Goal: Check status: Check status

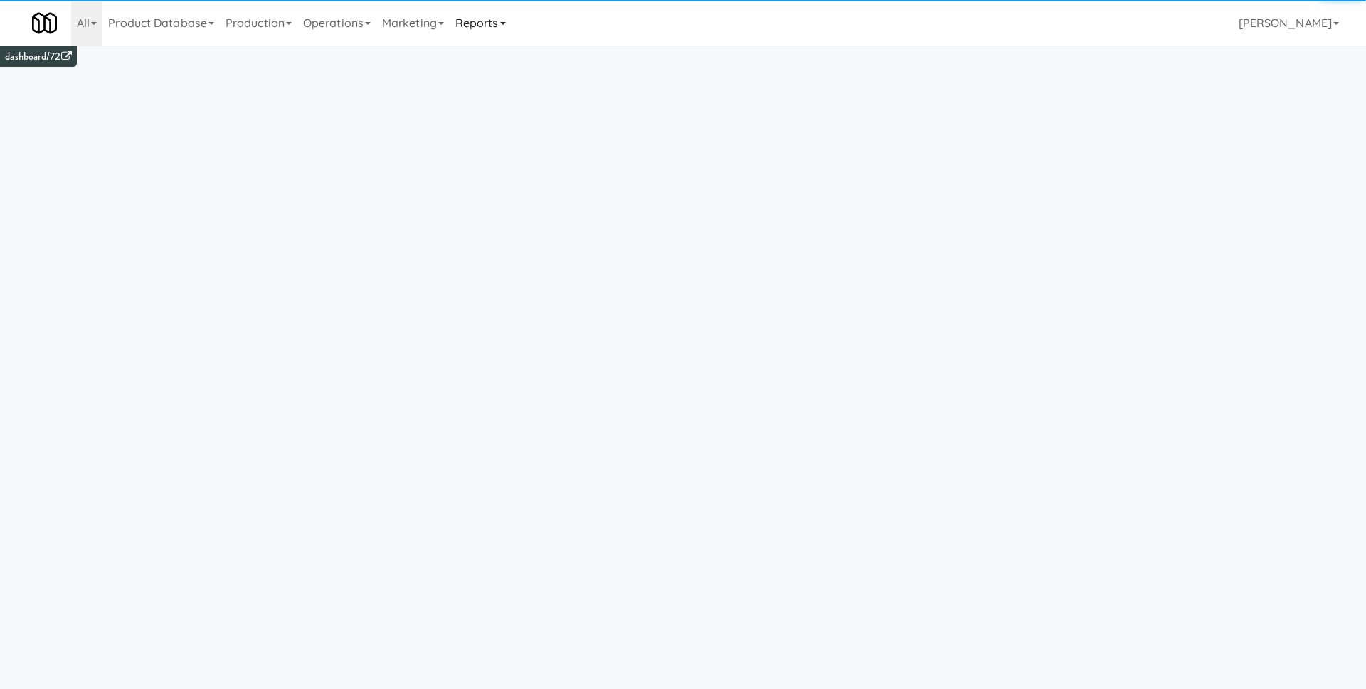
click at [485, 23] on link "Reports" at bounding box center [481, 23] width 62 height 46
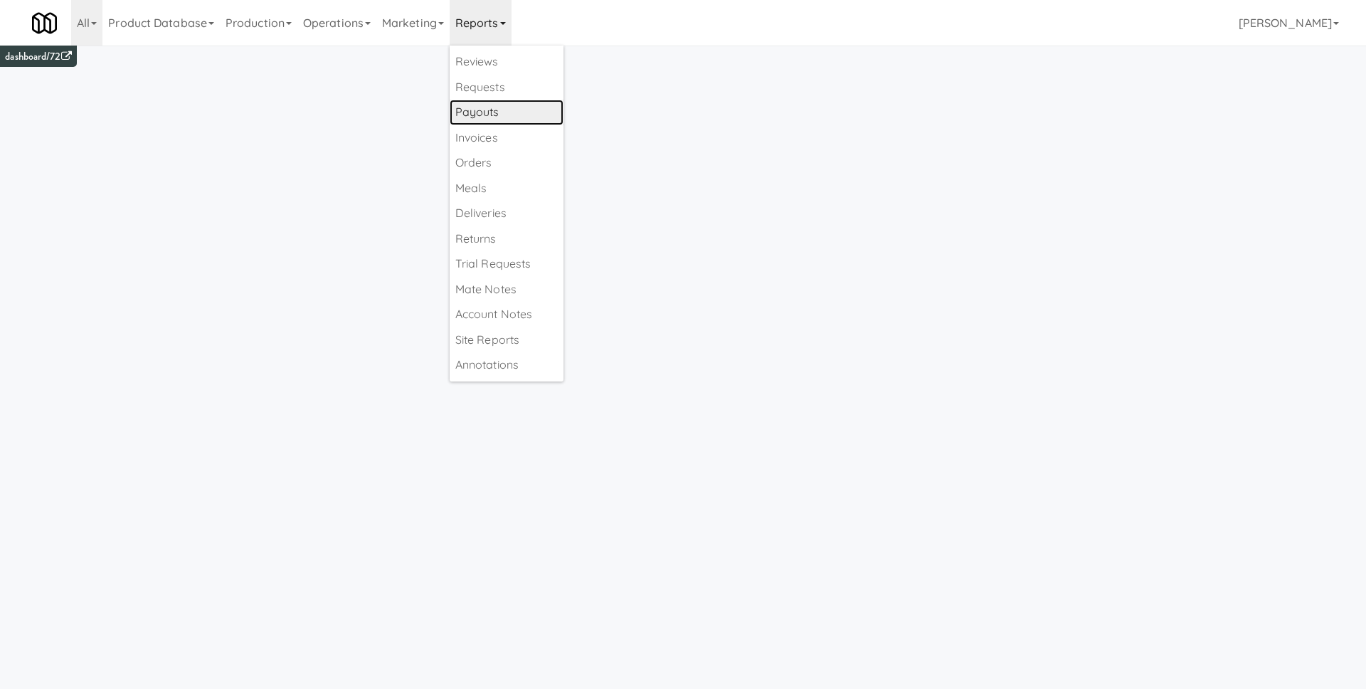
click at [510, 108] on link "Payouts" at bounding box center [507, 113] width 114 height 26
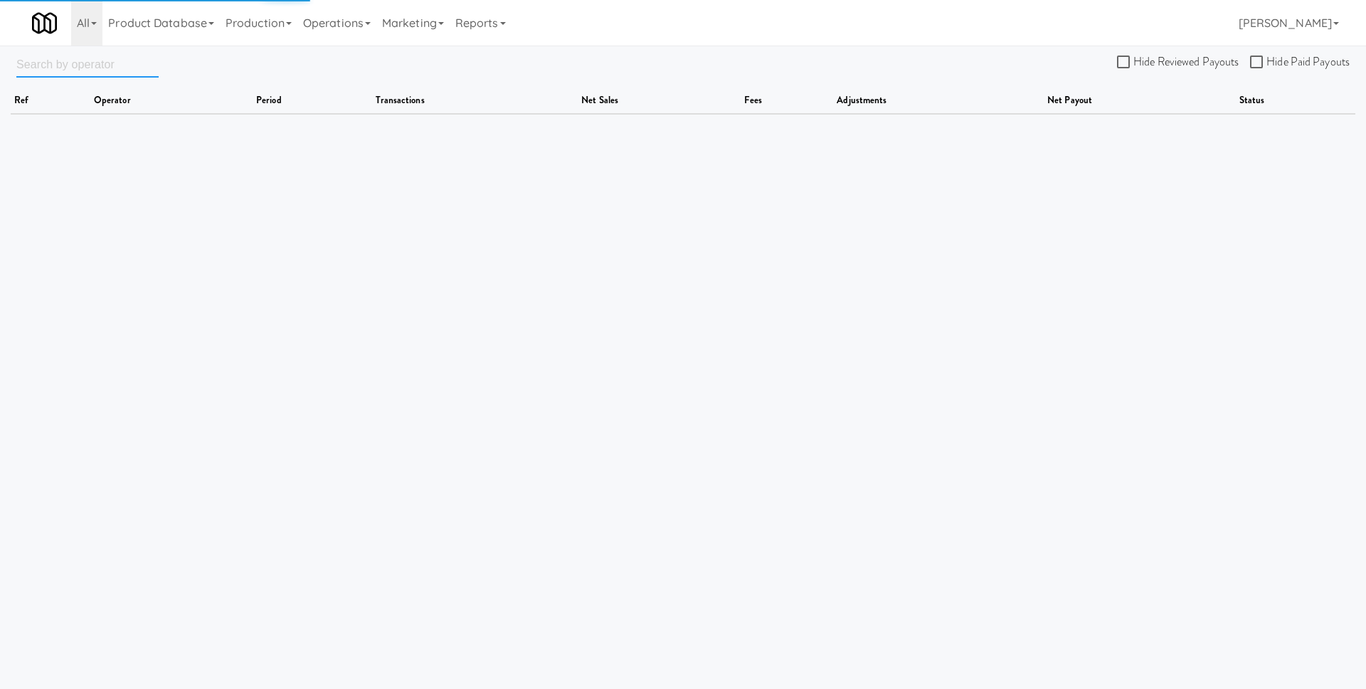
click at [104, 70] on input "text" at bounding box center [87, 64] width 142 height 26
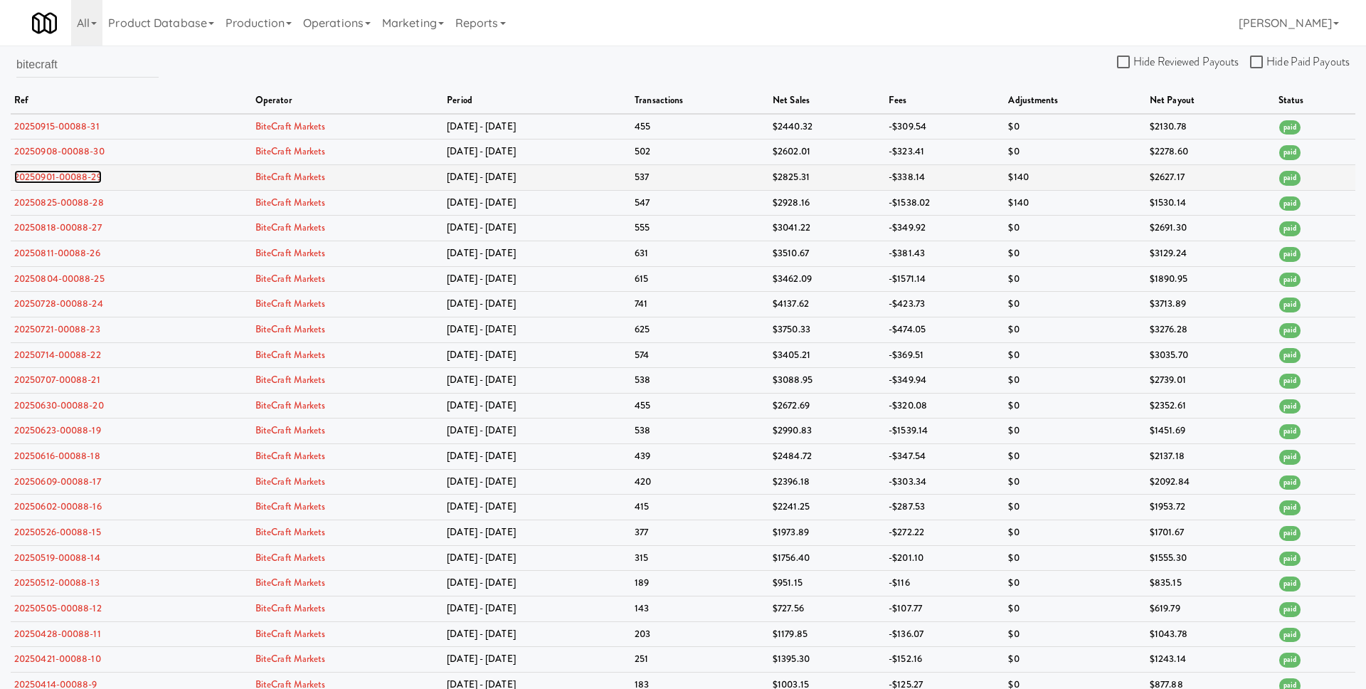
click at [88, 179] on link "20250901-00088-29" at bounding box center [58, 177] width 88 height 14
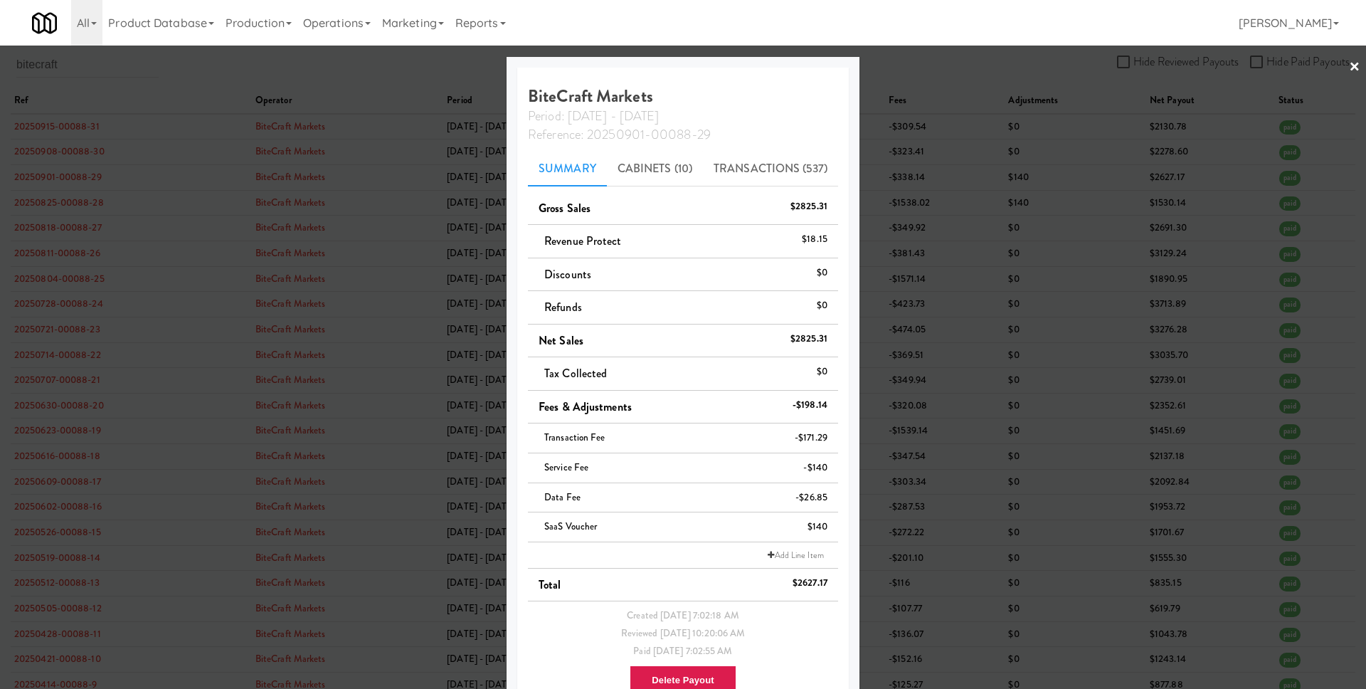
click at [902, 446] on div at bounding box center [683, 344] width 1366 height 689
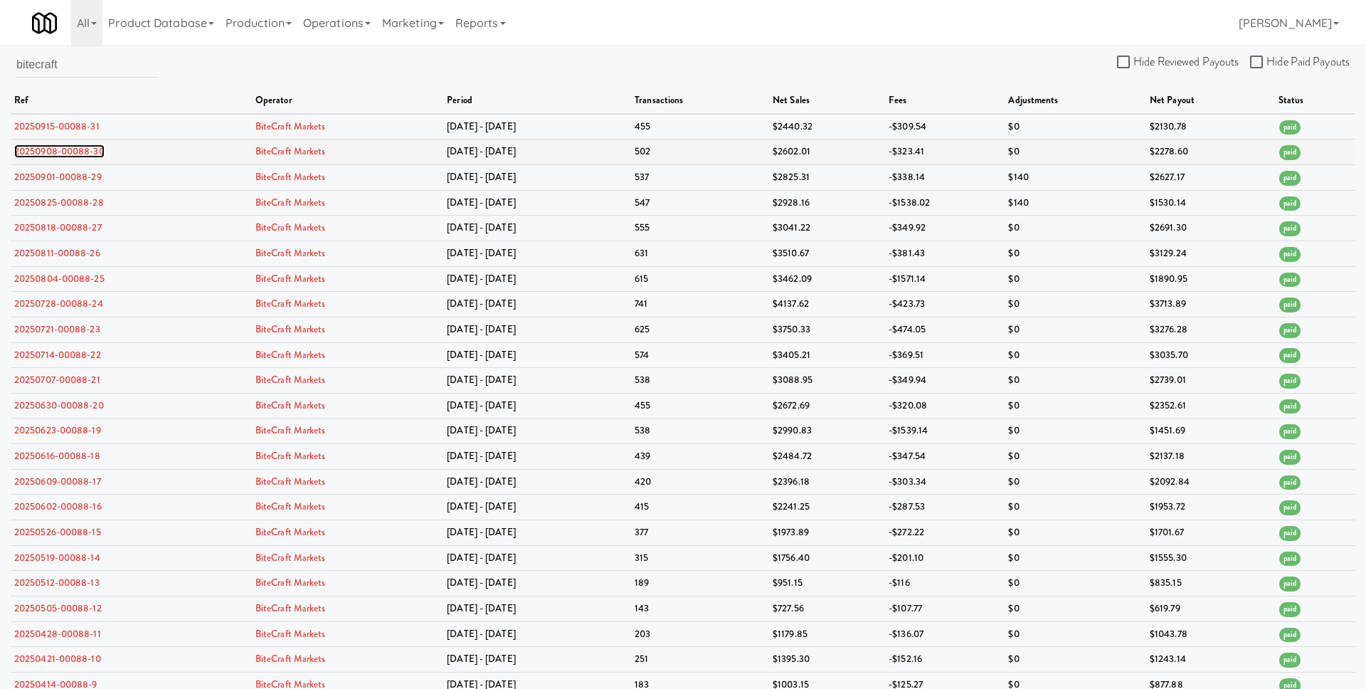
click at [91, 155] on link "20250908-00088-30" at bounding box center [59, 151] width 90 height 14
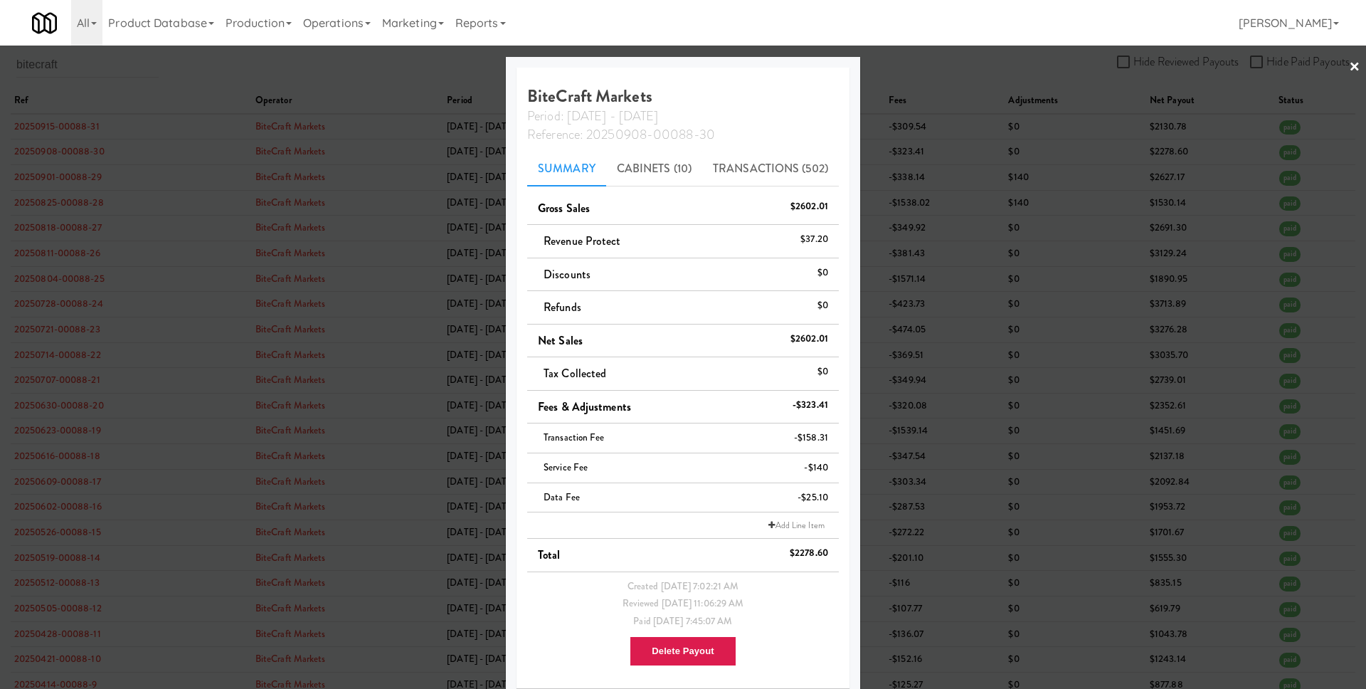
click at [304, 247] on div at bounding box center [683, 344] width 1366 height 689
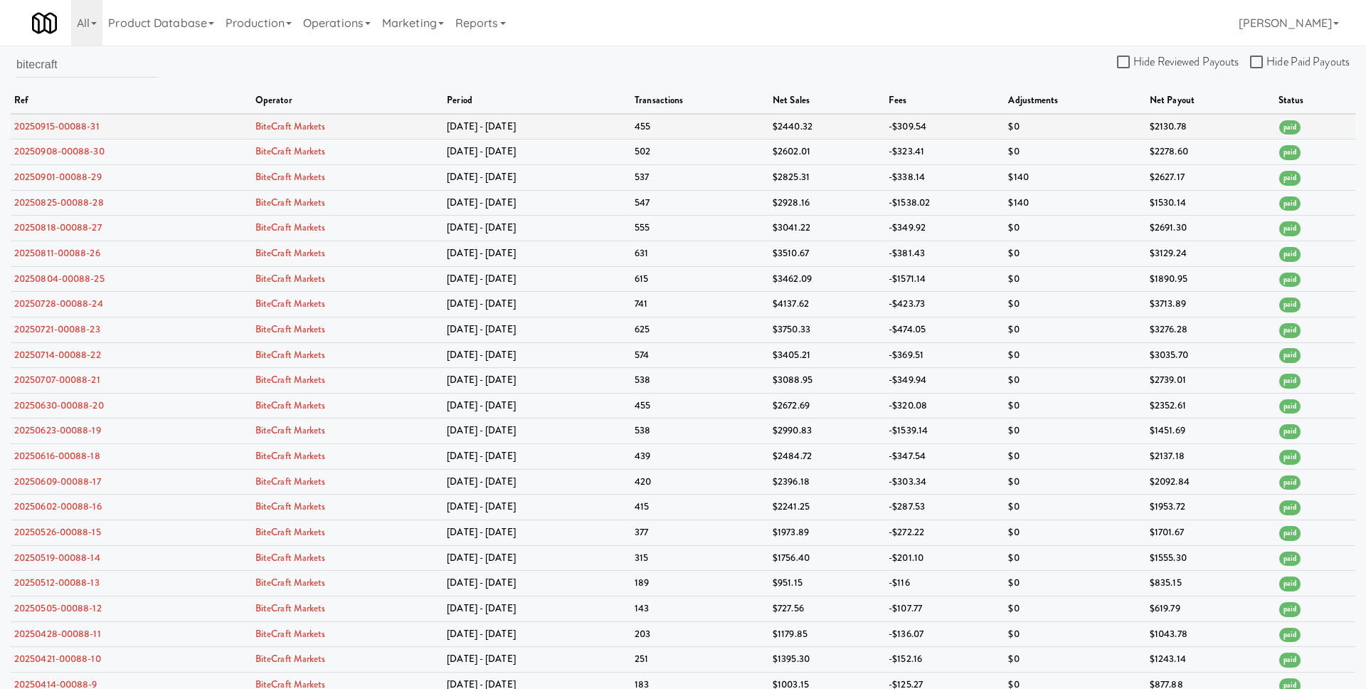
click at [67, 117] on td "20250915-00088-31" at bounding box center [131, 127] width 241 height 26
click at [66, 124] on link "20250915-00088-31" at bounding box center [56, 127] width 85 height 14
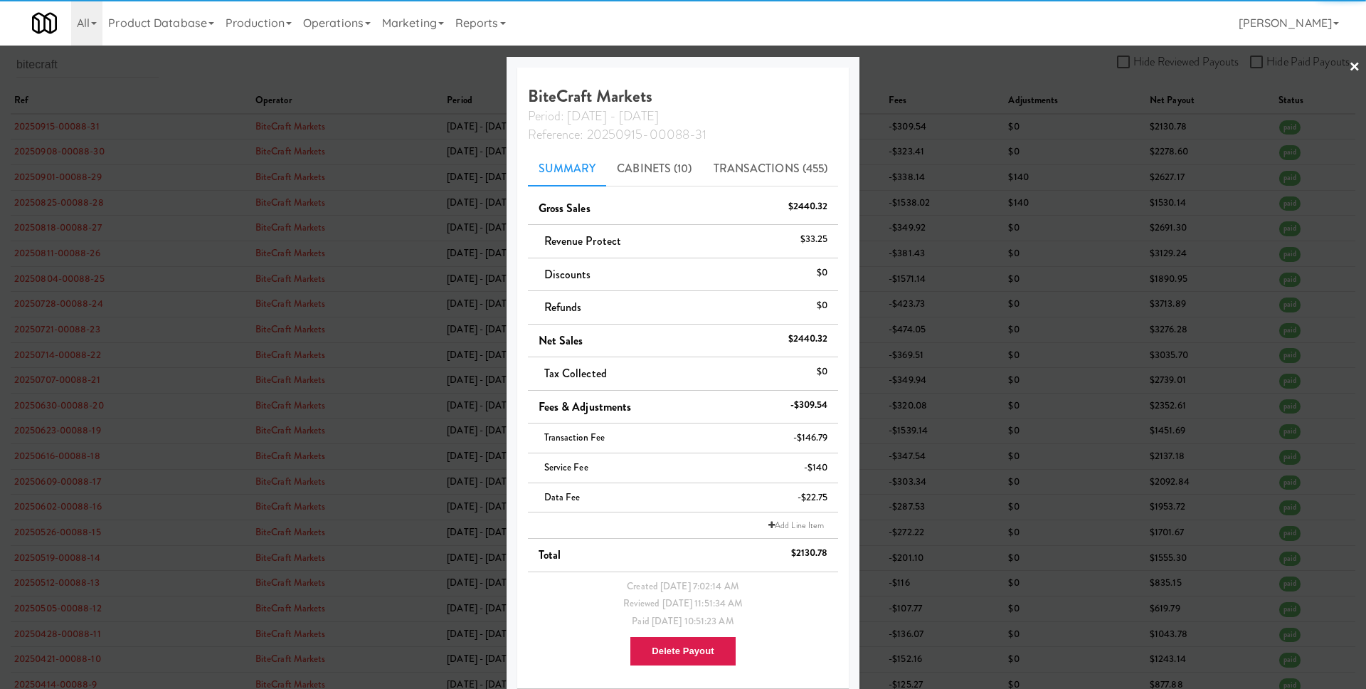
click at [132, 187] on div at bounding box center [683, 344] width 1366 height 689
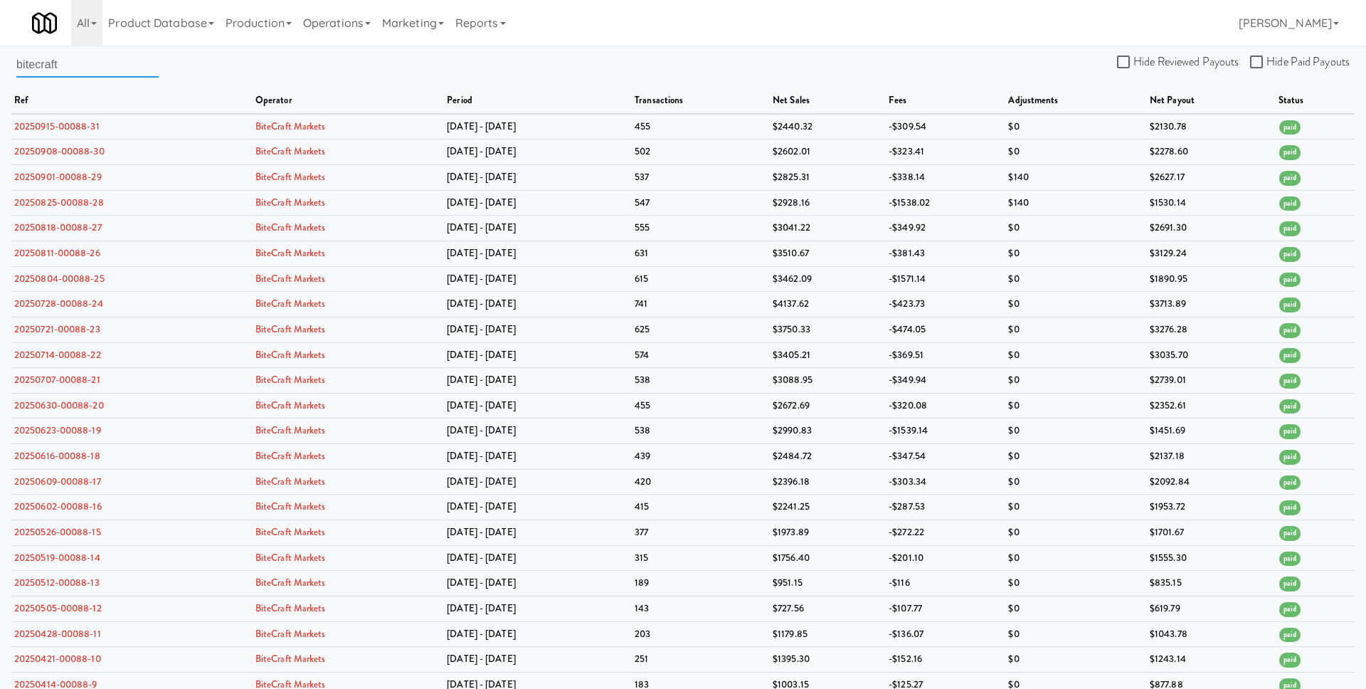
drag, startPoint x: 60, startPoint y: 68, endPoint x: 14, endPoint y: 65, distance: 46.3
click at [0, 65] on div "bitecraft Hide Reviewed Payouts Hide Paid Payouts ref operator period transacti…" at bounding box center [683, 475] width 1366 height 849
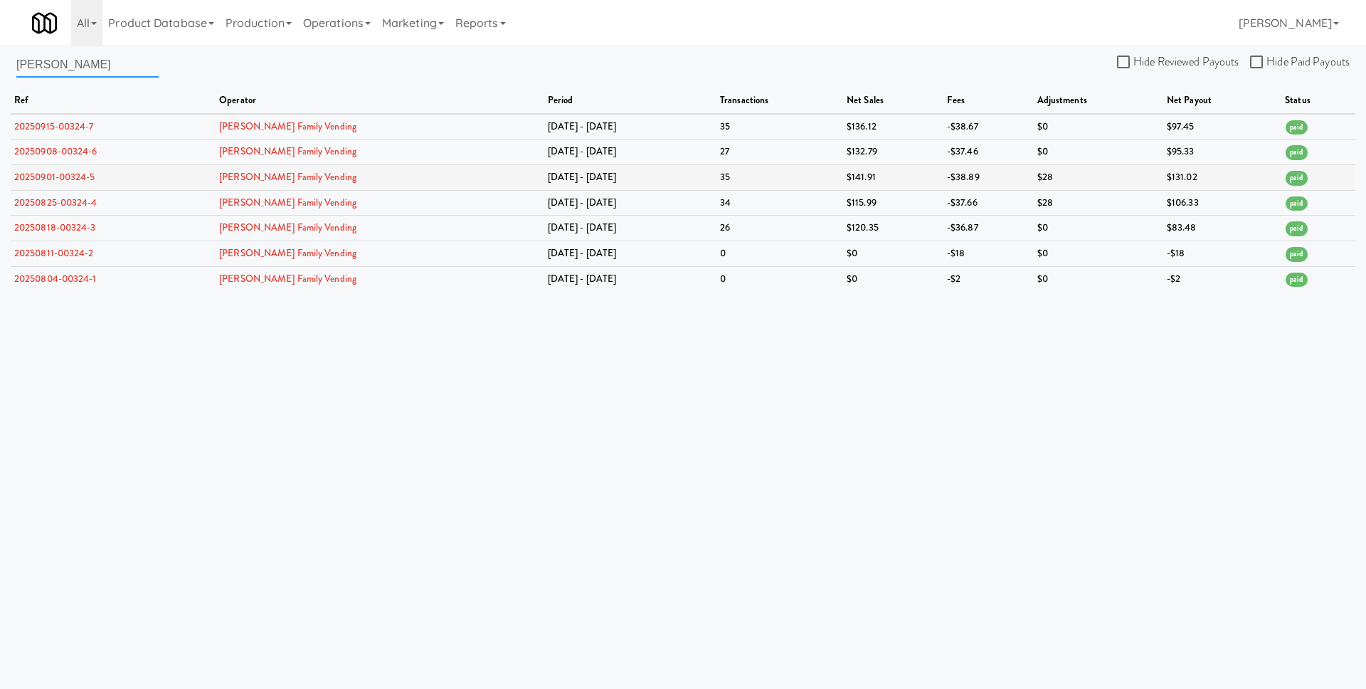
type input "[PERSON_NAME]"
click at [91, 178] on link "20250901-00324-5" at bounding box center [54, 177] width 81 height 14
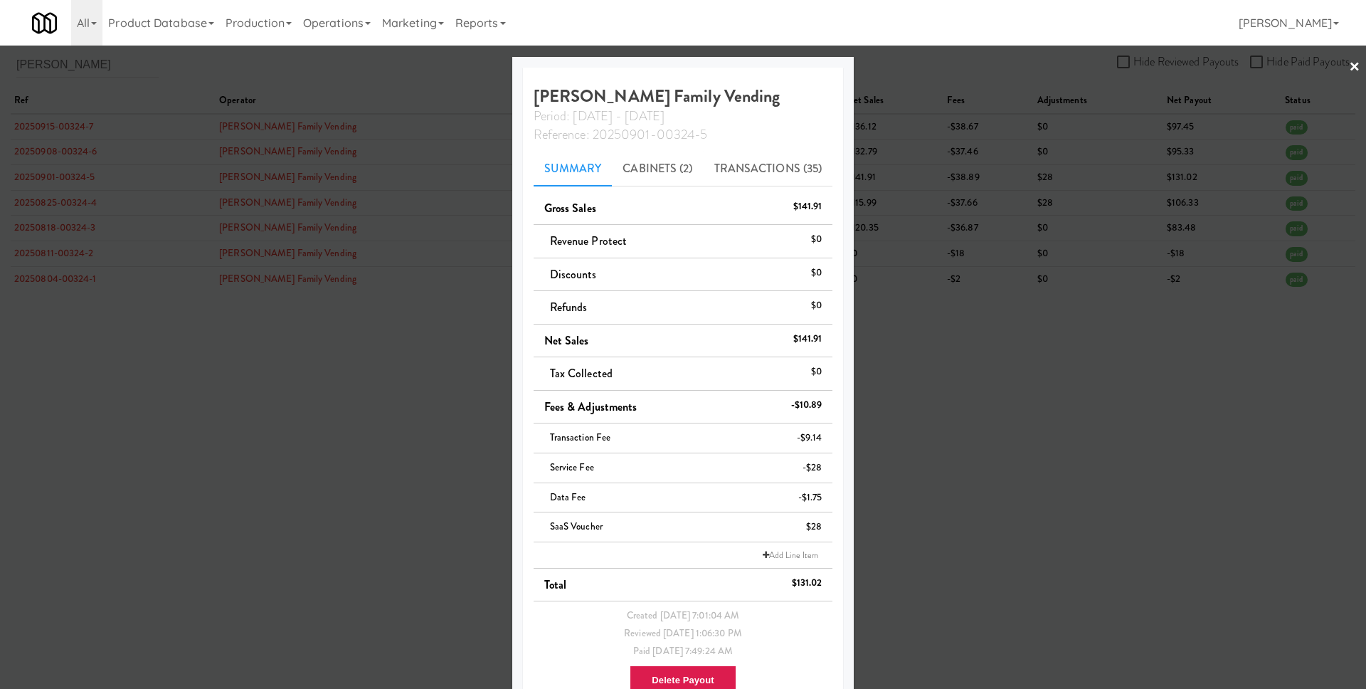
click at [369, 338] on div at bounding box center [683, 344] width 1366 height 689
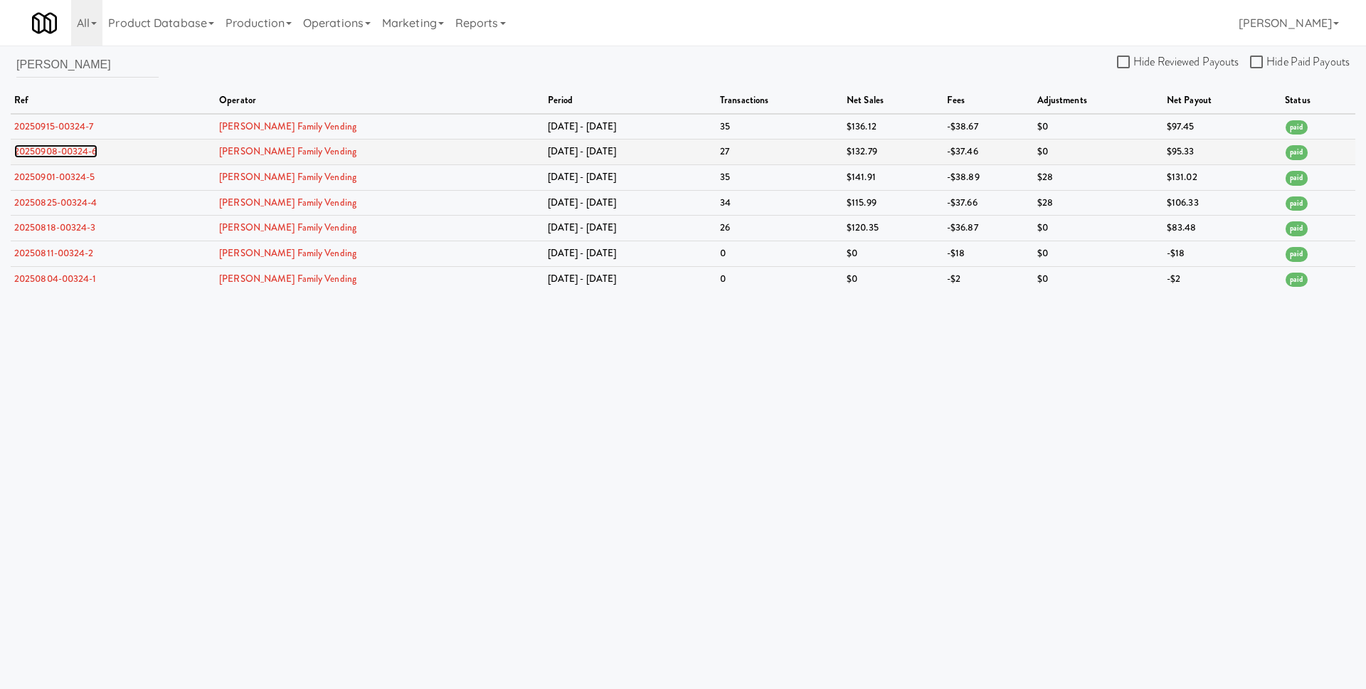
click at [55, 150] on link "20250908-00324-6" at bounding box center [55, 151] width 83 height 14
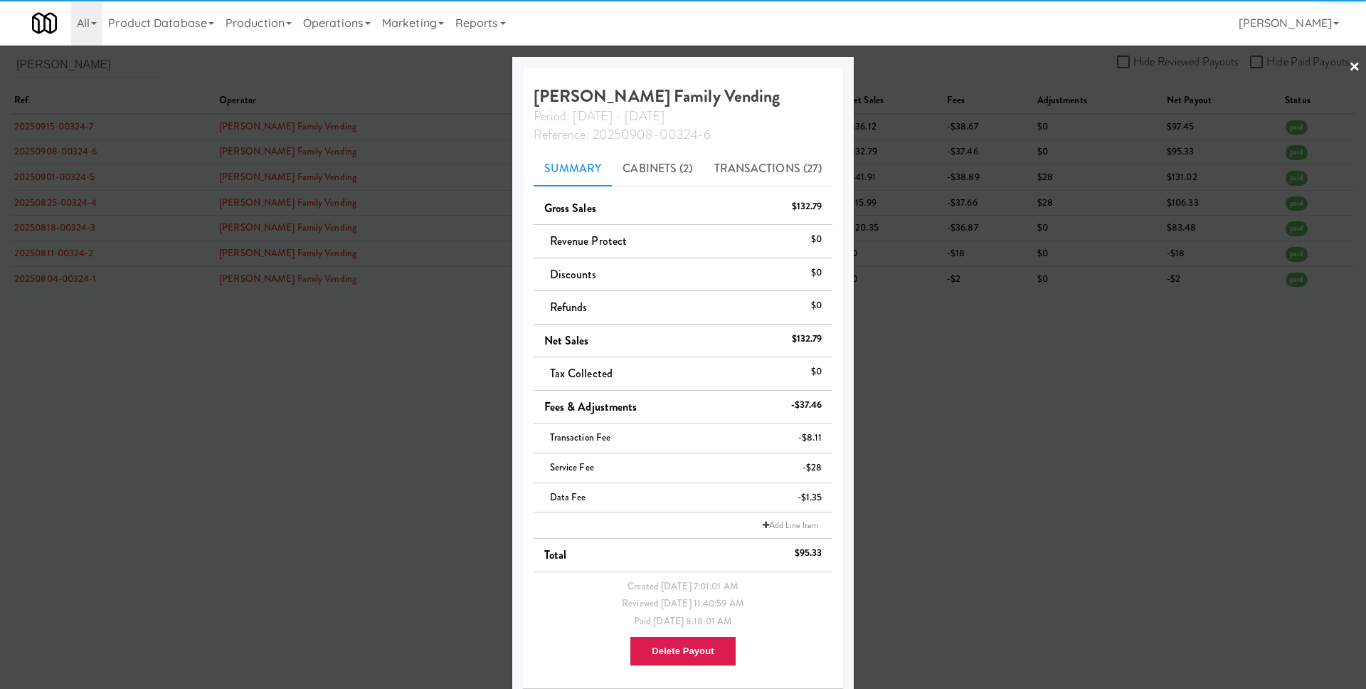
click at [324, 285] on div at bounding box center [683, 344] width 1366 height 689
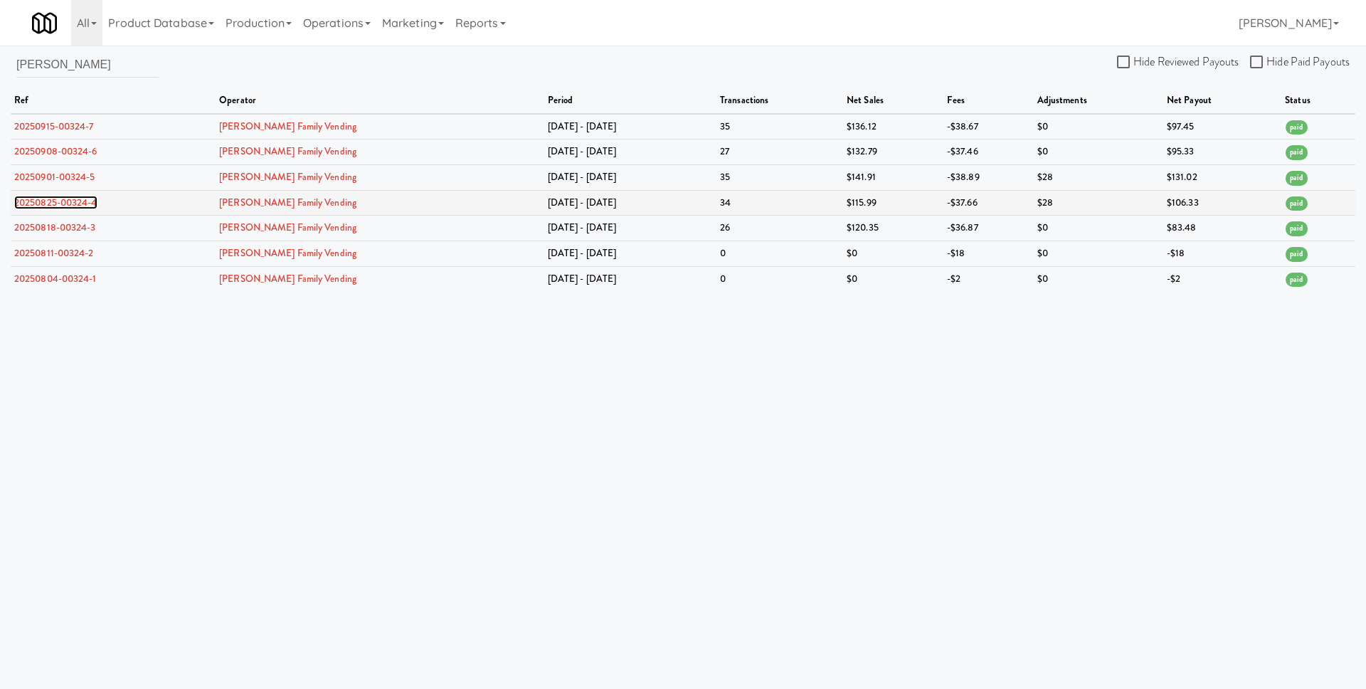
click at [65, 199] on link "20250825-00324-4" at bounding box center [55, 203] width 83 height 14
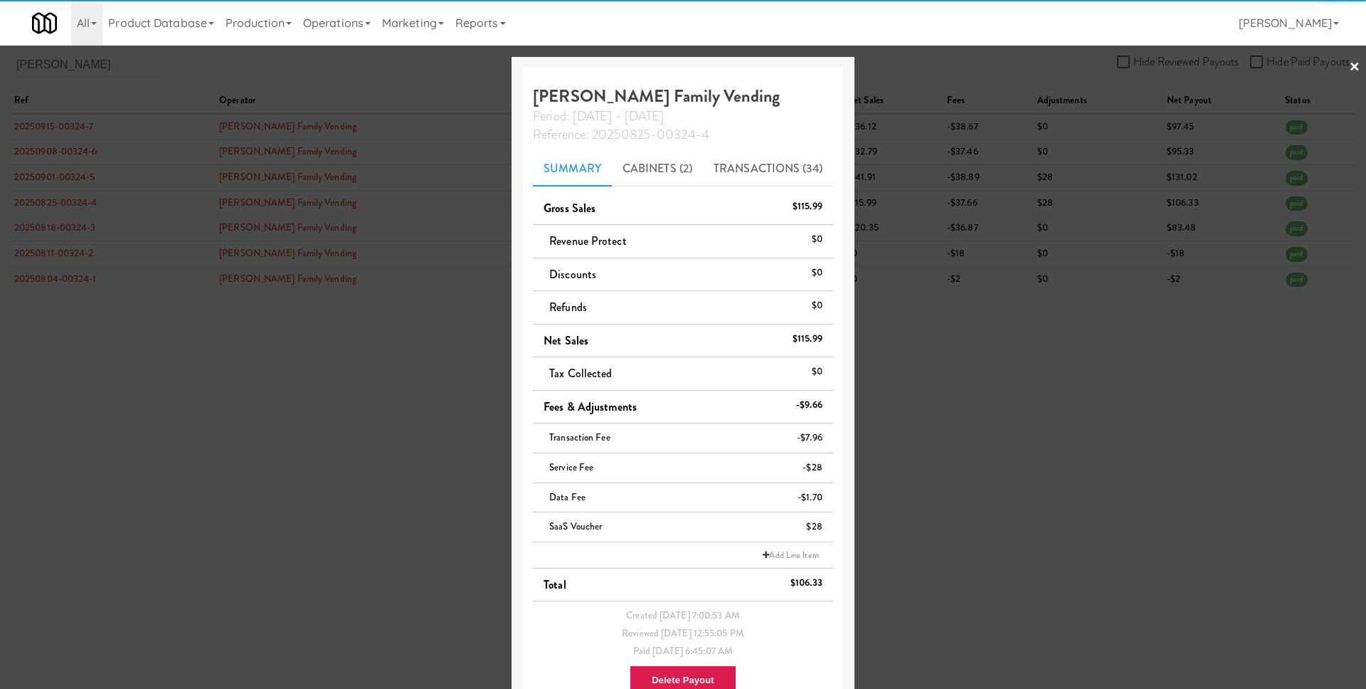
click at [65, 199] on div at bounding box center [683, 344] width 1366 height 689
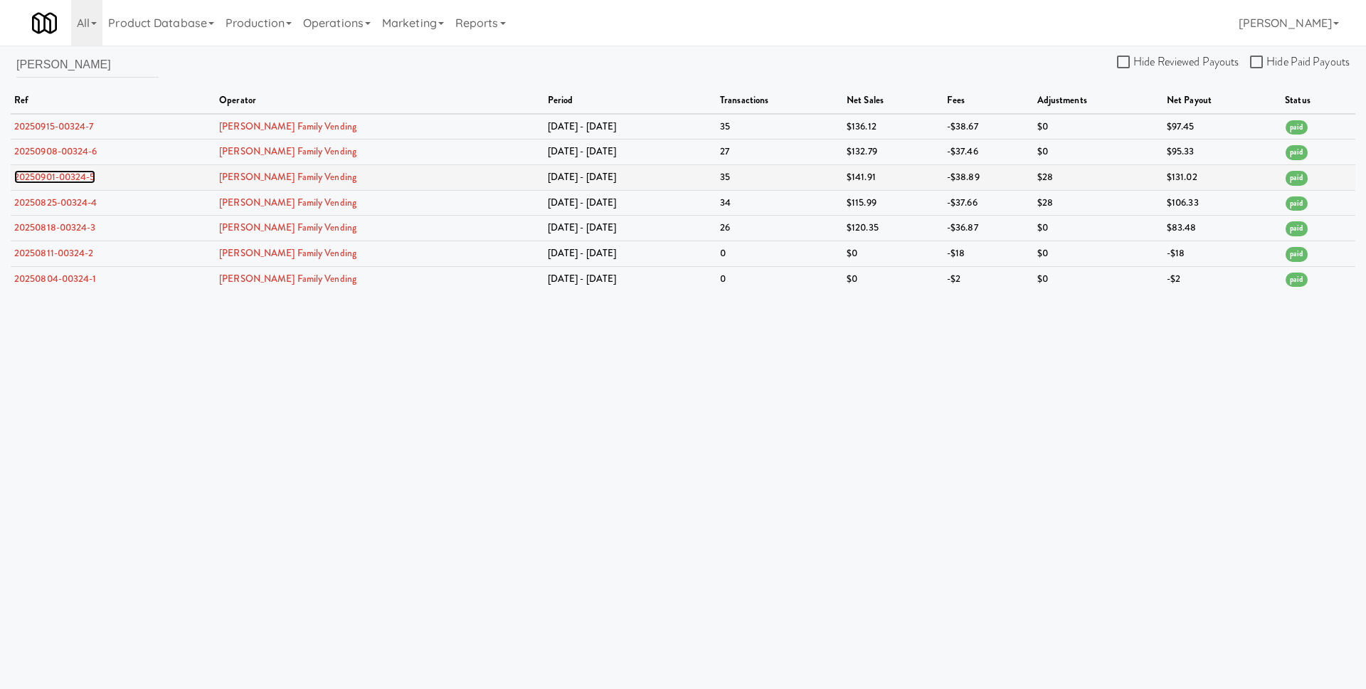
click at [75, 172] on link "20250901-00324-5" at bounding box center [54, 177] width 81 height 14
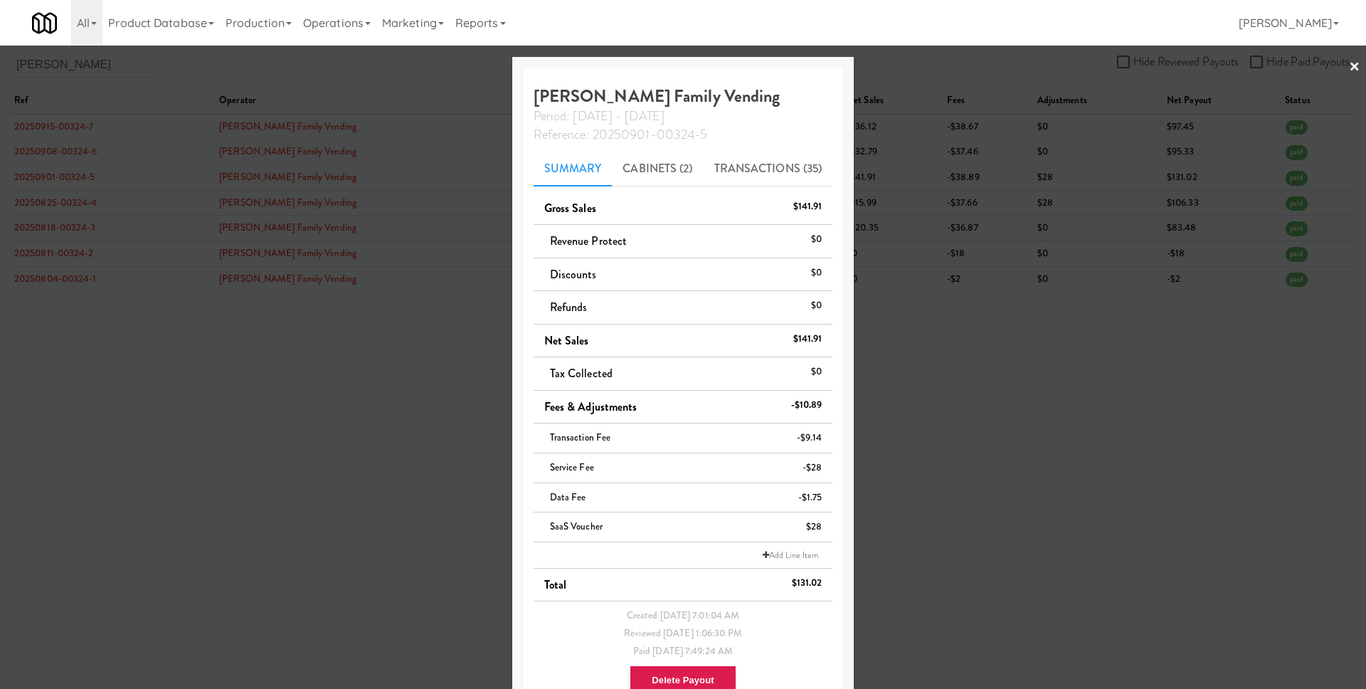
click at [140, 226] on div at bounding box center [683, 344] width 1366 height 689
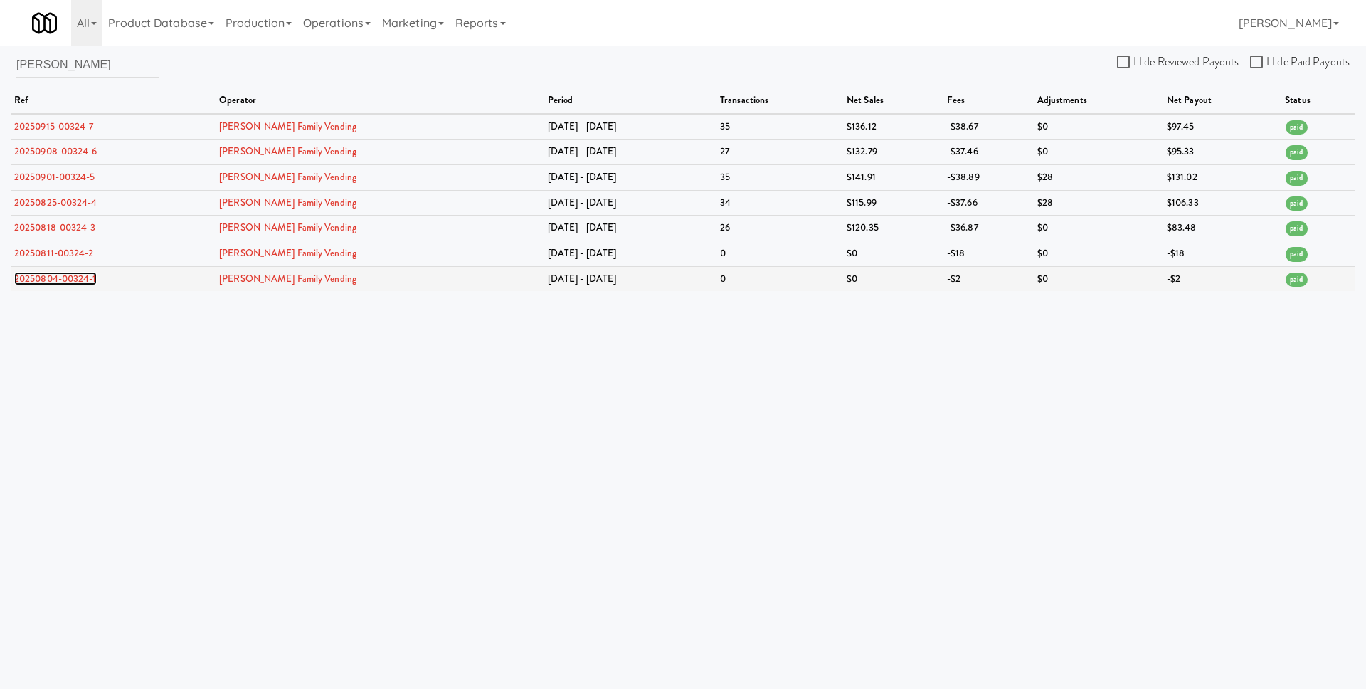
click at [70, 276] on link "20250804-00324-1" at bounding box center [55, 279] width 83 height 14
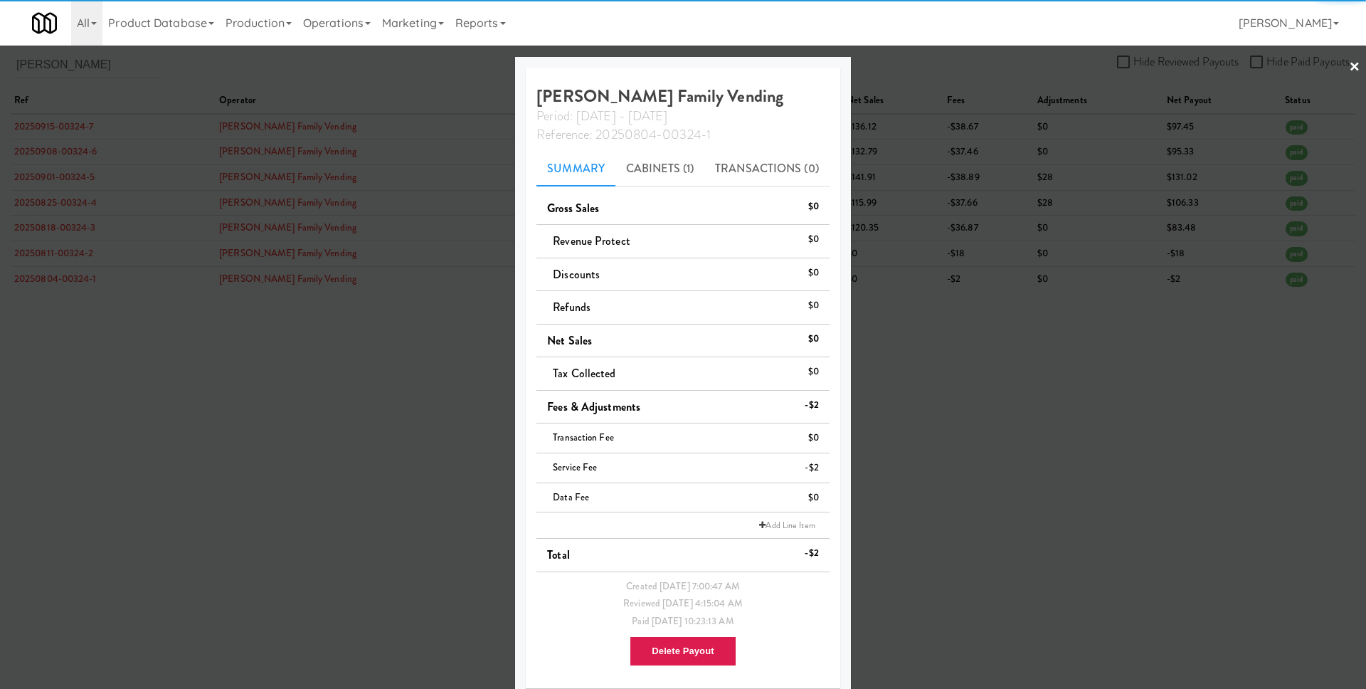
click at [92, 258] on div at bounding box center [683, 344] width 1366 height 689
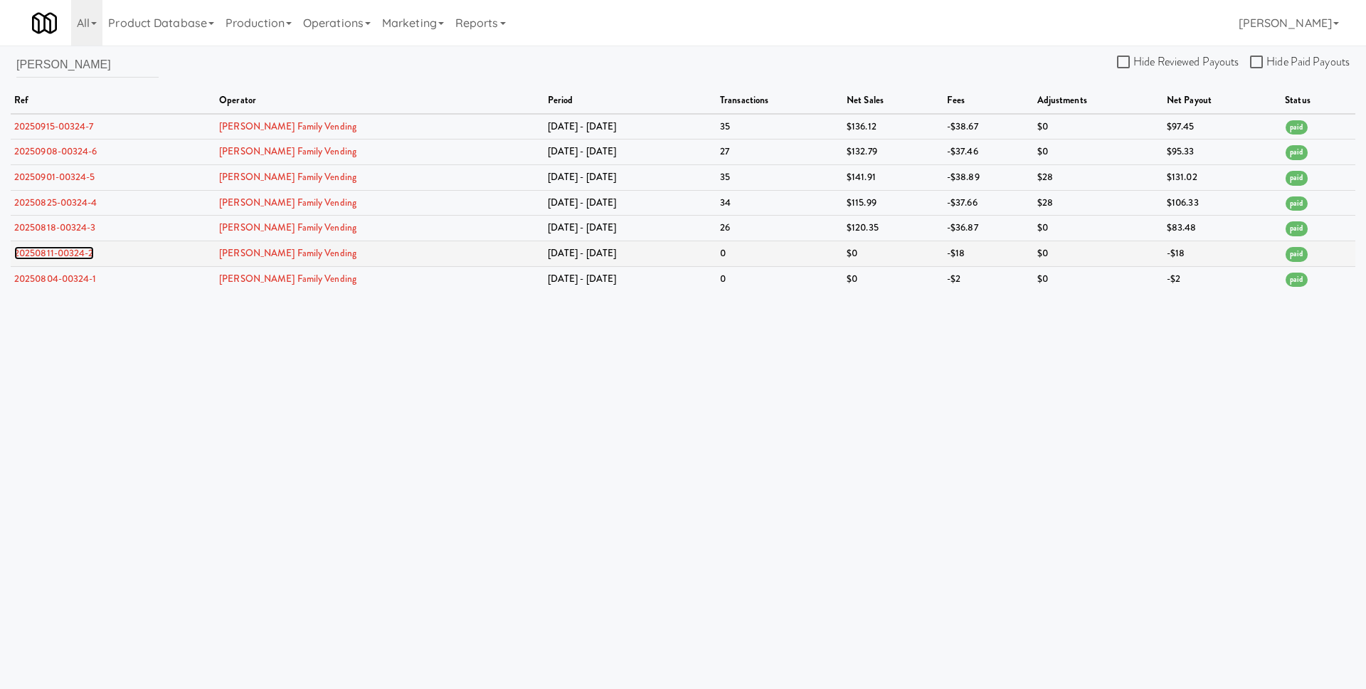
click at [73, 248] on link "20250811-00324-2" at bounding box center [54, 253] width 80 height 14
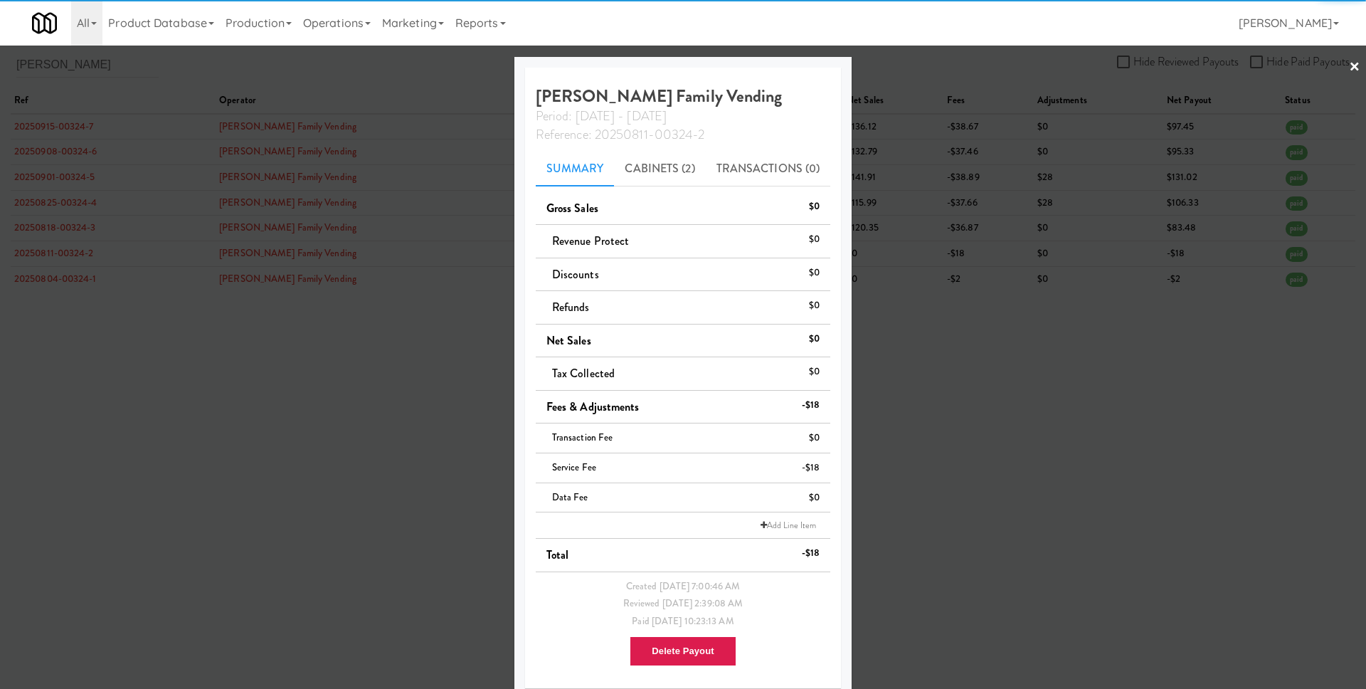
click at [90, 250] on div at bounding box center [683, 344] width 1366 height 689
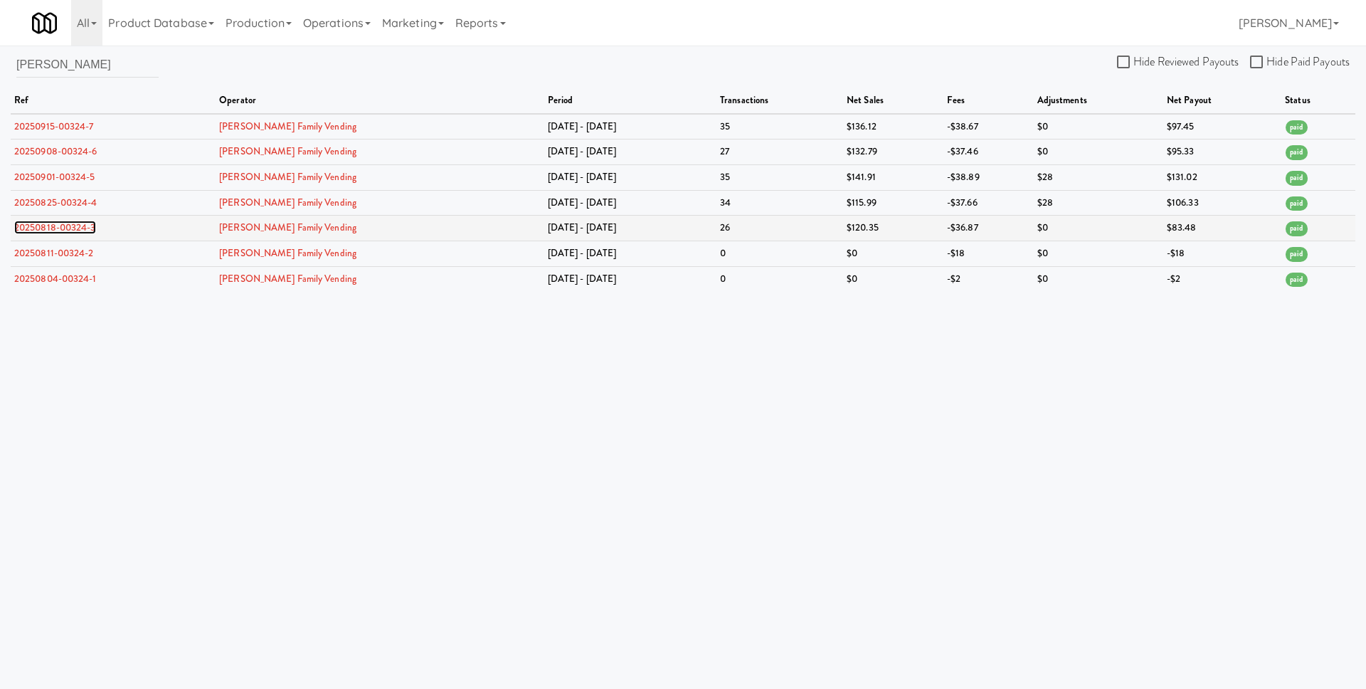
click at [90, 227] on link "20250818-00324-3" at bounding box center [55, 228] width 82 height 14
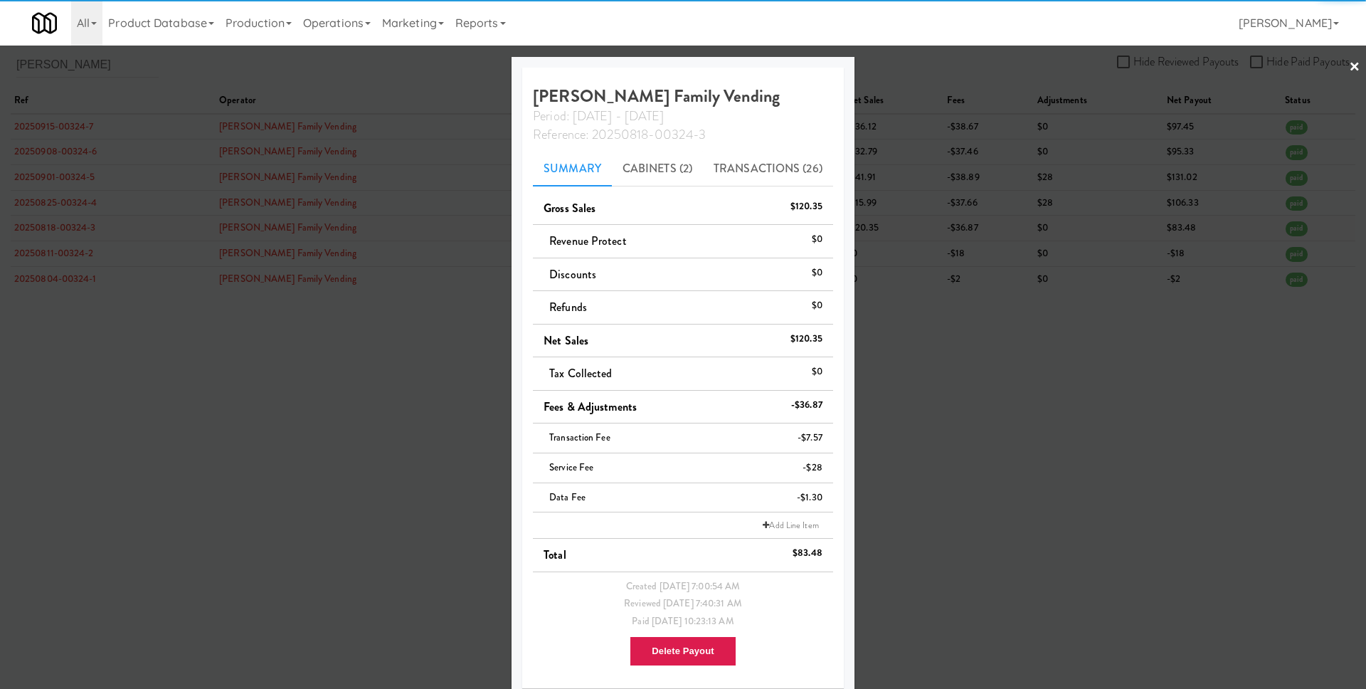
click at [90, 227] on div at bounding box center [683, 344] width 1366 height 689
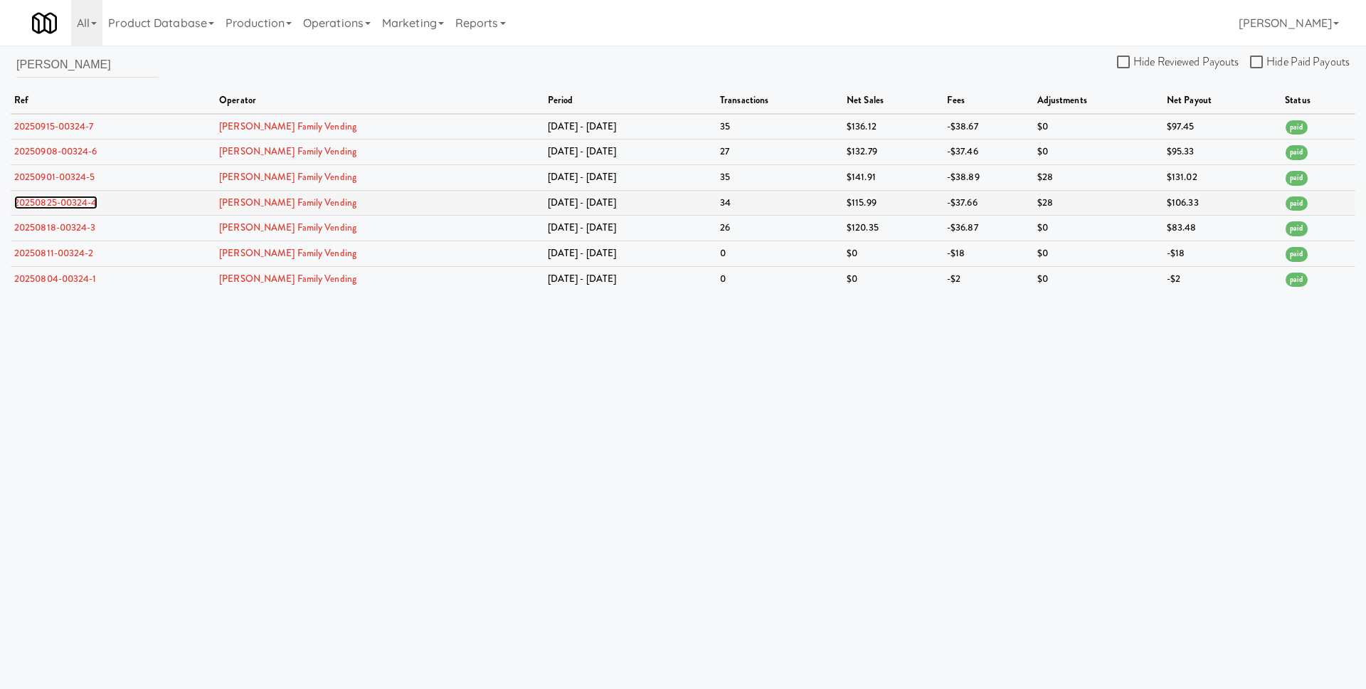
click at [92, 204] on link "20250825-00324-4" at bounding box center [55, 203] width 83 height 14
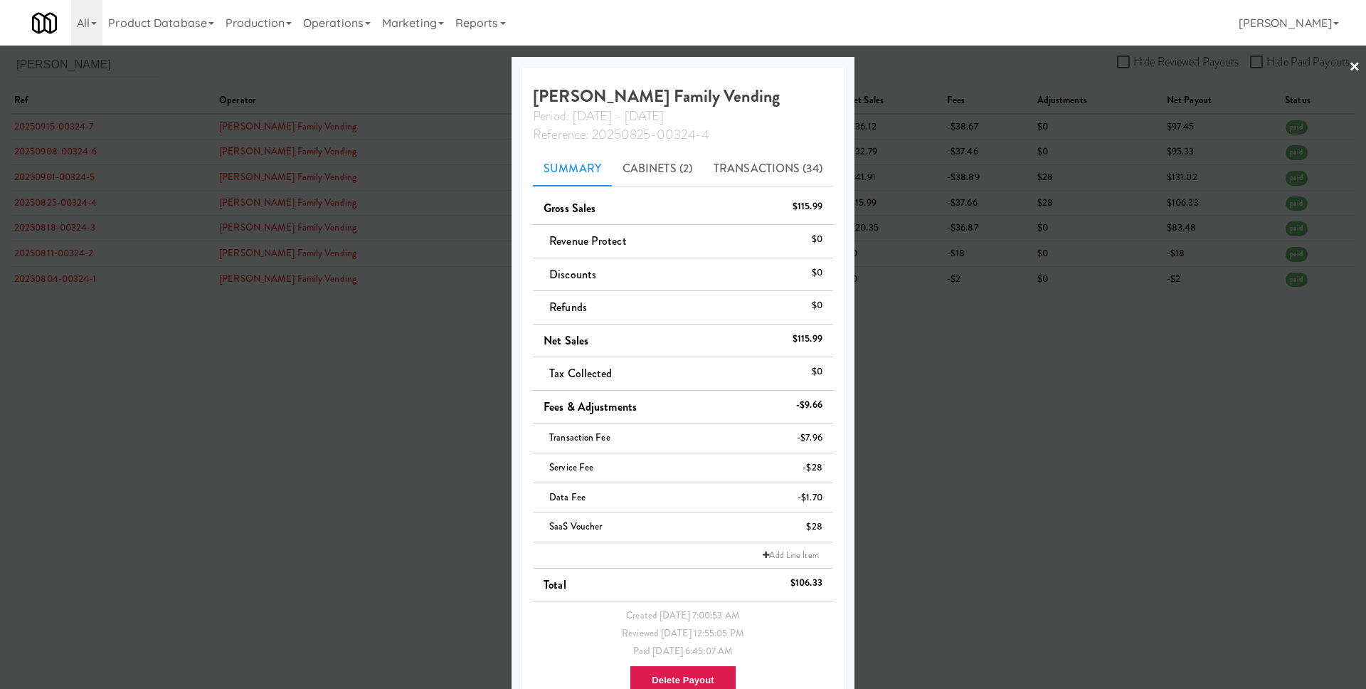
click at [170, 212] on div at bounding box center [683, 344] width 1366 height 689
